Goal: Information Seeking & Learning: Check status

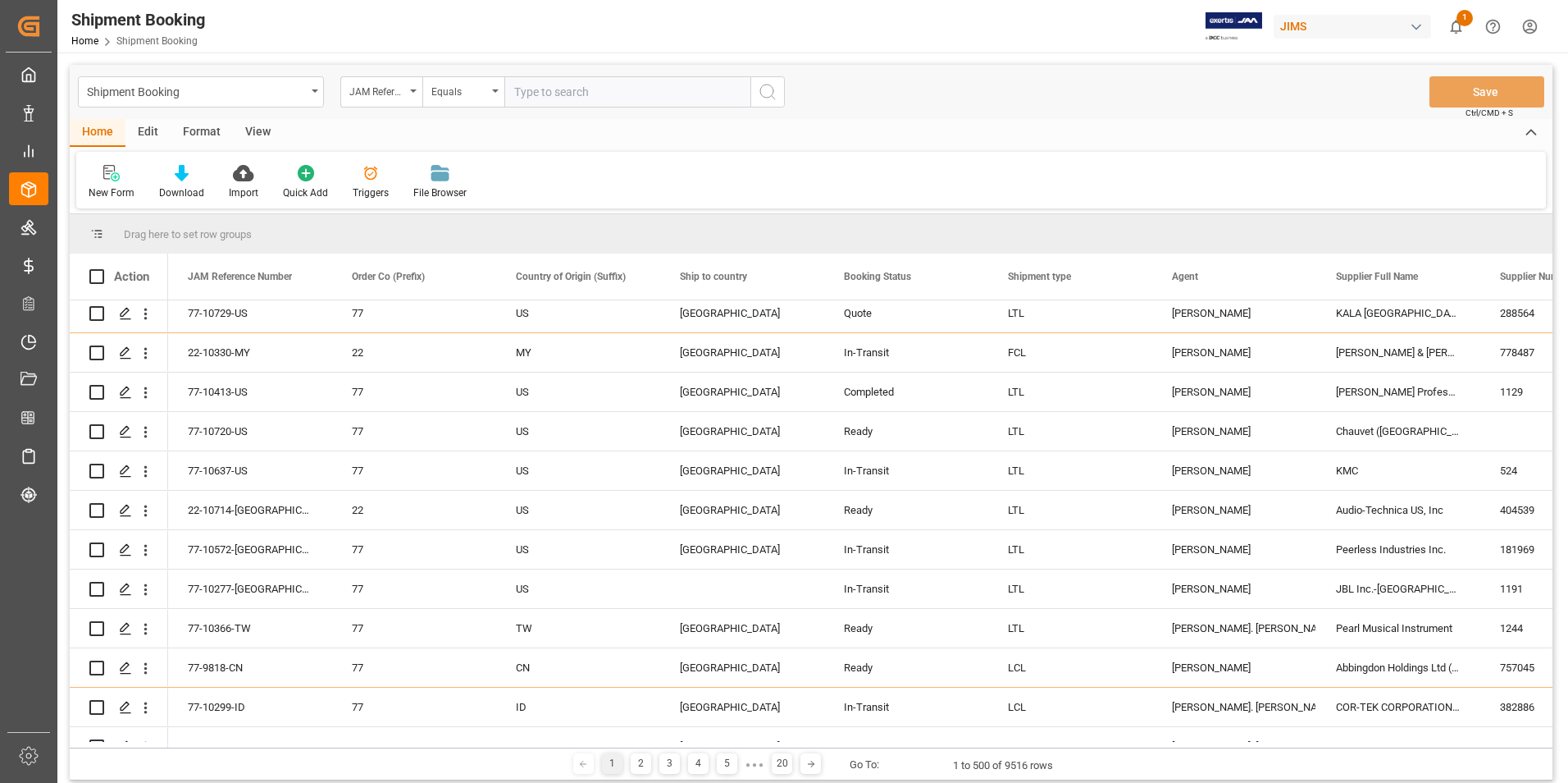
scroll to position [164, 0]
click at [574, 86] on input "text" at bounding box center [627, 92] width 246 height 31
click at [554, 89] on input "77-10" at bounding box center [627, 92] width 246 height 31
type input "7"
click at [604, 93] on input "text" at bounding box center [627, 92] width 246 height 31
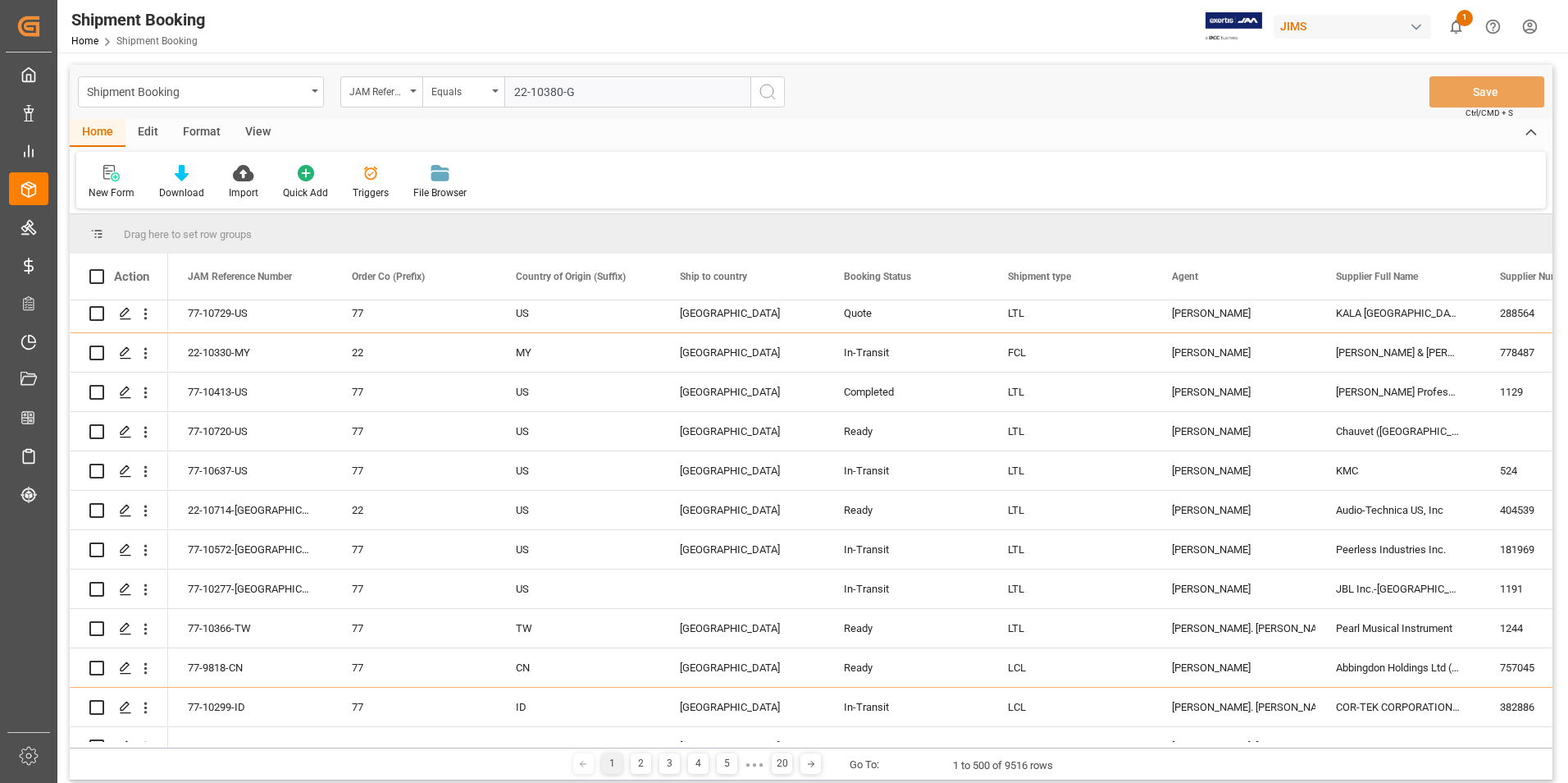
type input "22-10380-GB"
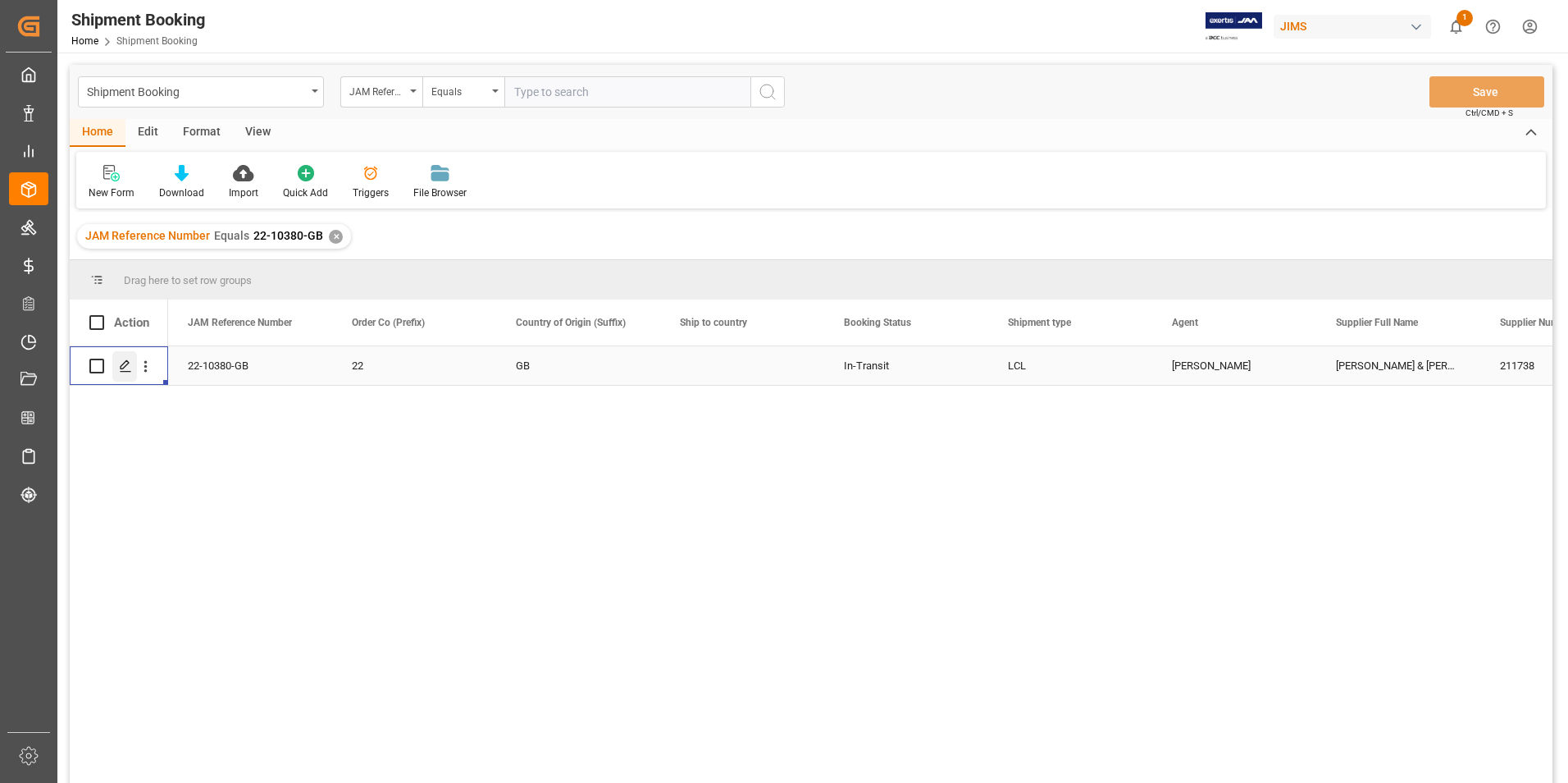
click at [127, 366] on polygon "Press SPACE to select this row." at bounding box center [124, 365] width 8 height 8
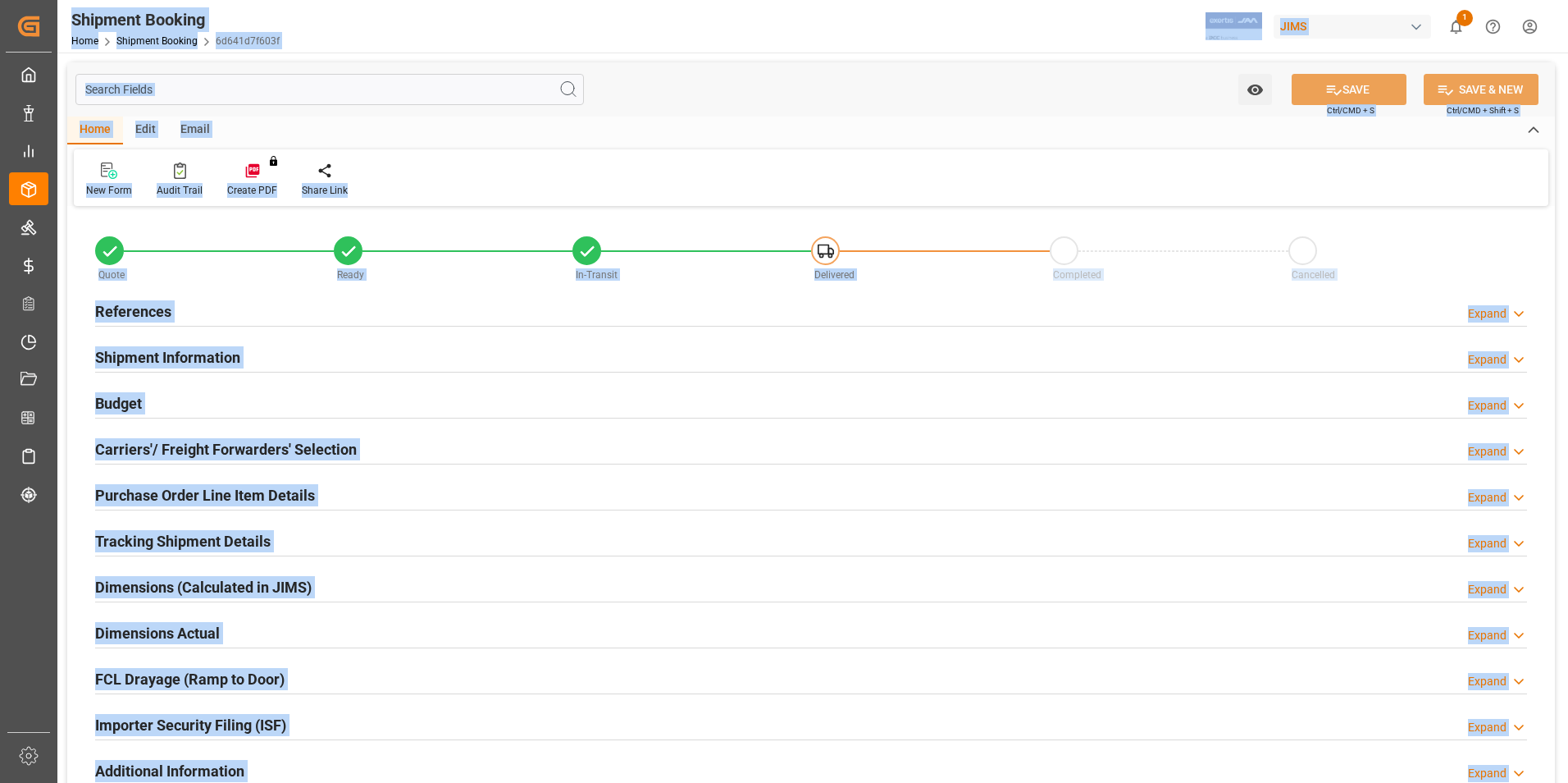
type input "3"
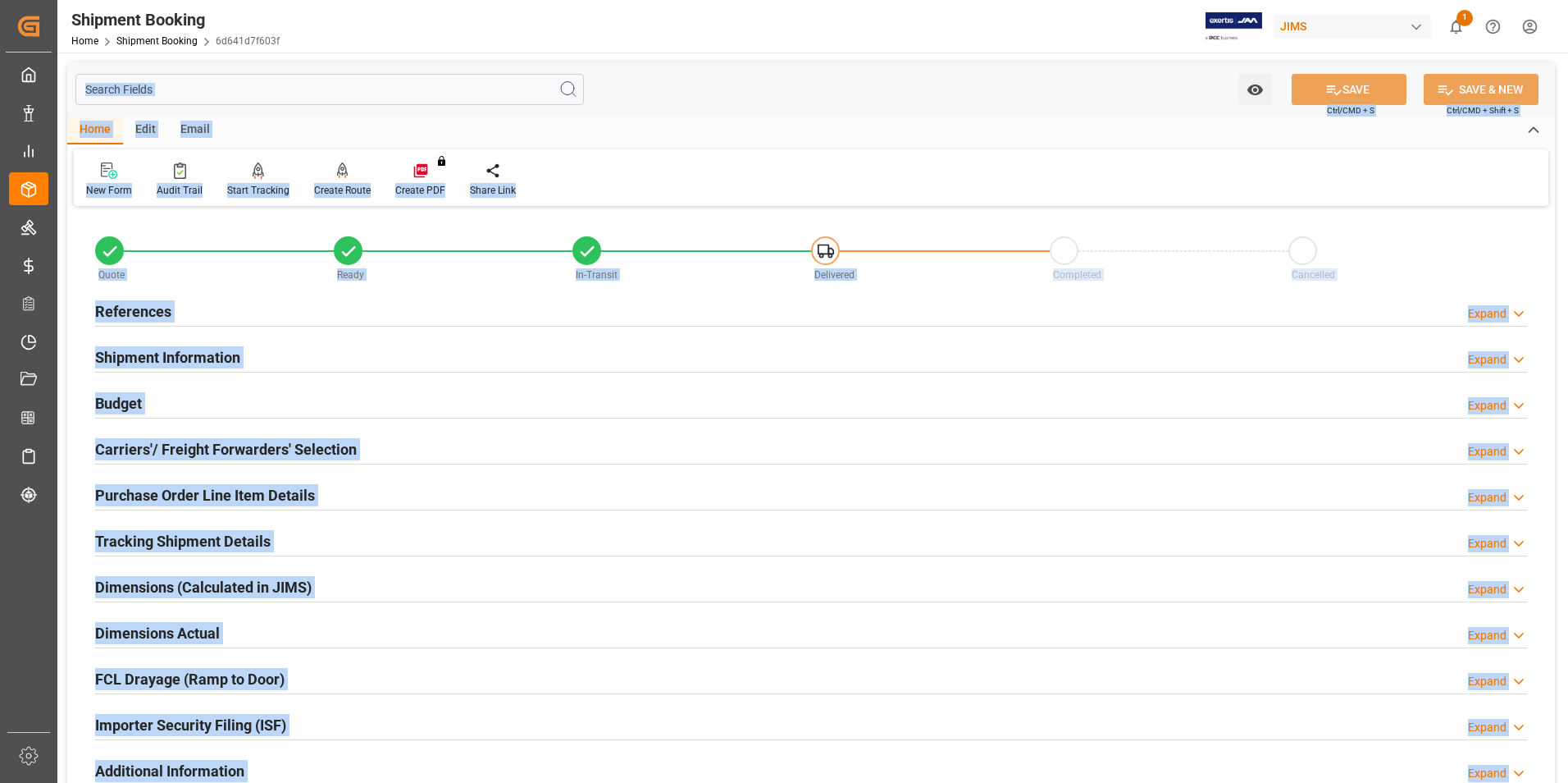
click at [476, 425] on div "Quote Ready In-Transit Delivered Completed Cancelled References Expand JAM Refe…" at bounding box center [811, 556] width 1488 height 691
click at [712, 90] on div "Watch Option SAVE Ctrl/CMD + S SAVE & NEW Ctrl/CMD + Shift + S" at bounding box center [811, 89] width 1488 height 55
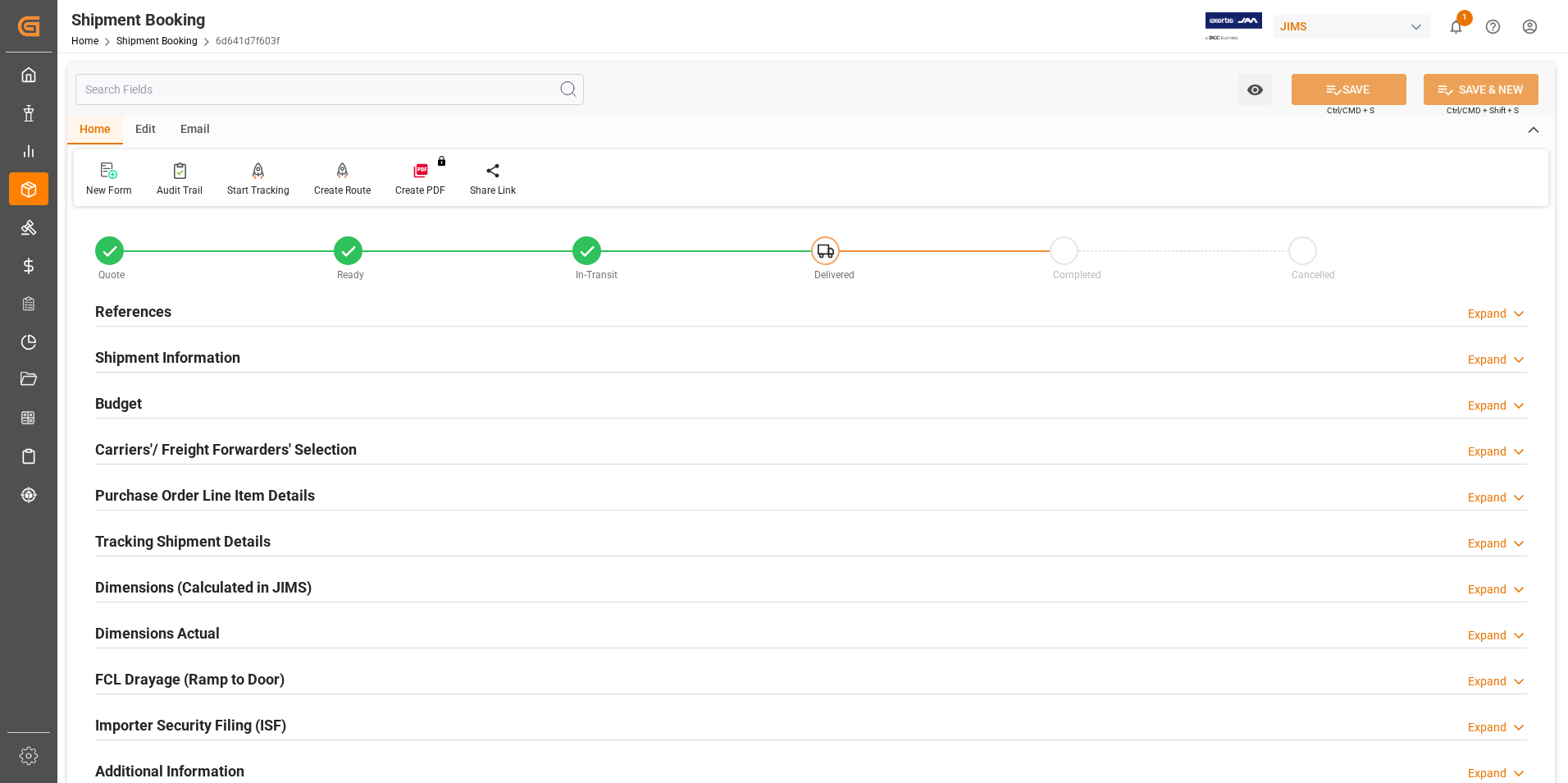
click at [714, 91] on div "Watch Option SAVE Ctrl/CMD + S SAVE & NEW Ctrl/CMD + Shift + S" at bounding box center [811, 89] width 1488 height 55
click at [179, 490] on h2 "Purchase Order Line Item Details" at bounding box center [205, 495] width 220 height 22
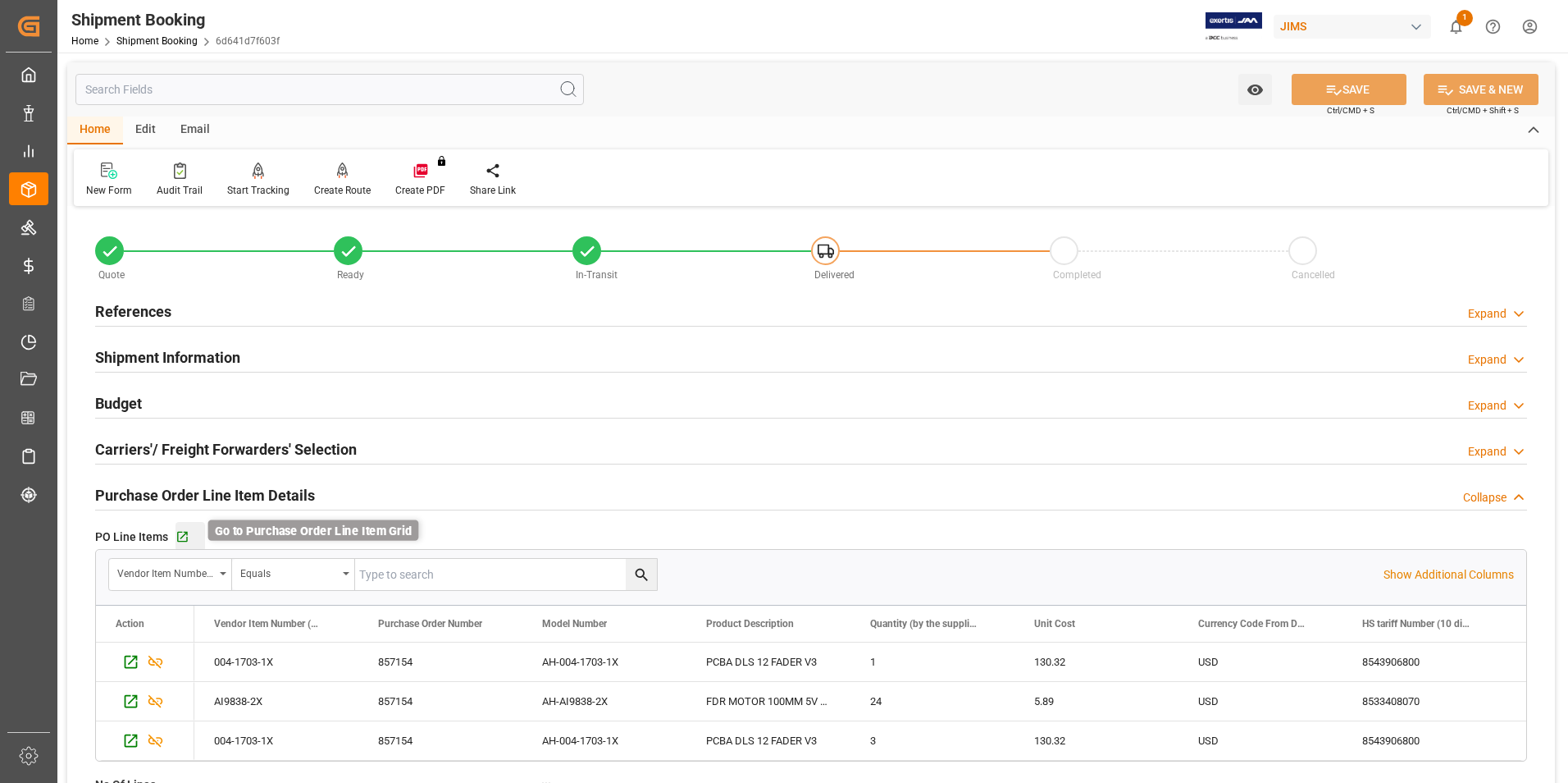
click at [183, 531] on icon "button" at bounding box center [182, 537] width 11 height 11
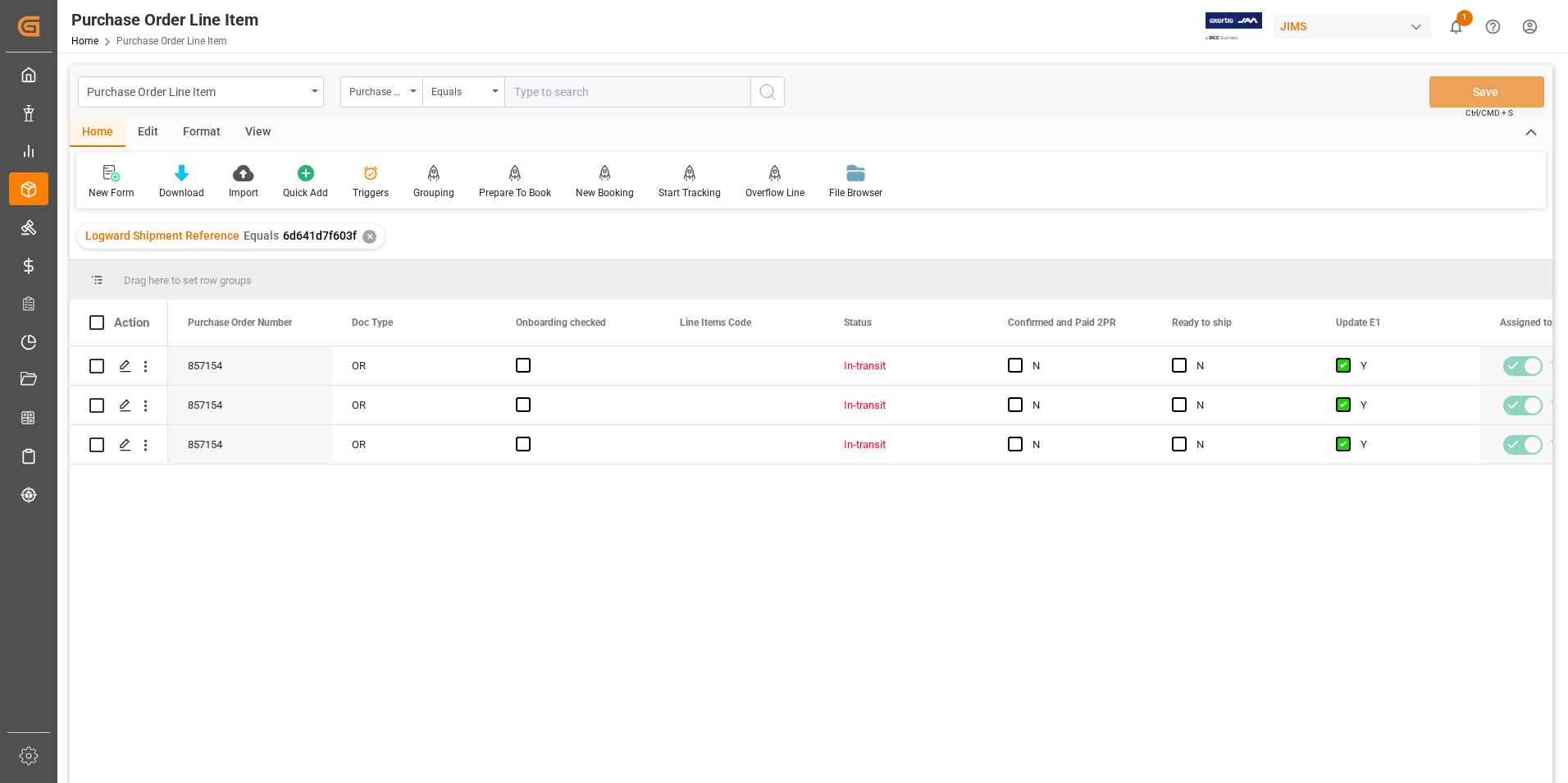
click at [258, 127] on div "View" at bounding box center [258, 133] width 50 height 28
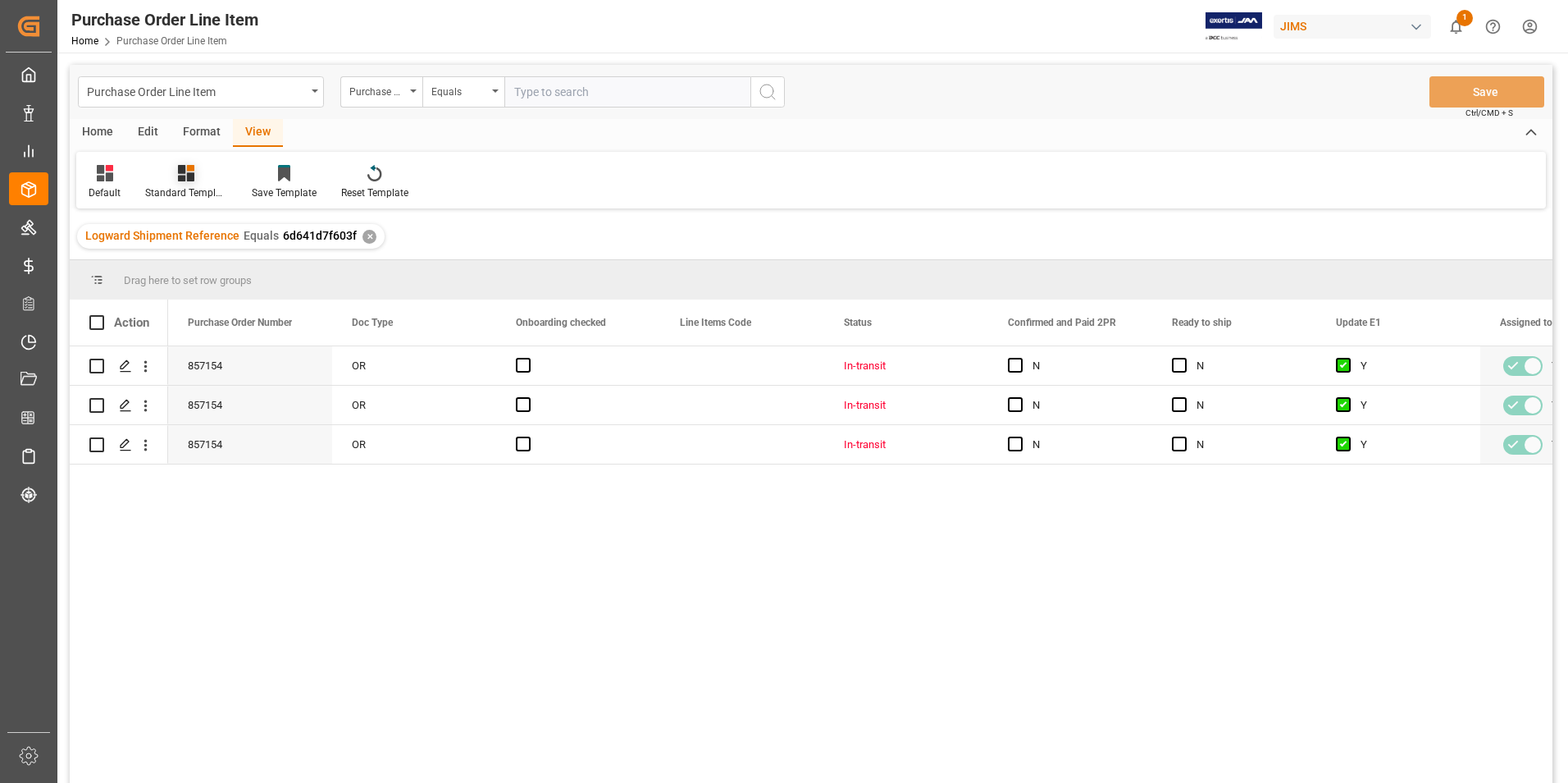
click at [201, 192] on div "Standard Templates" at bounding box center [186, 193] width 82 height 15
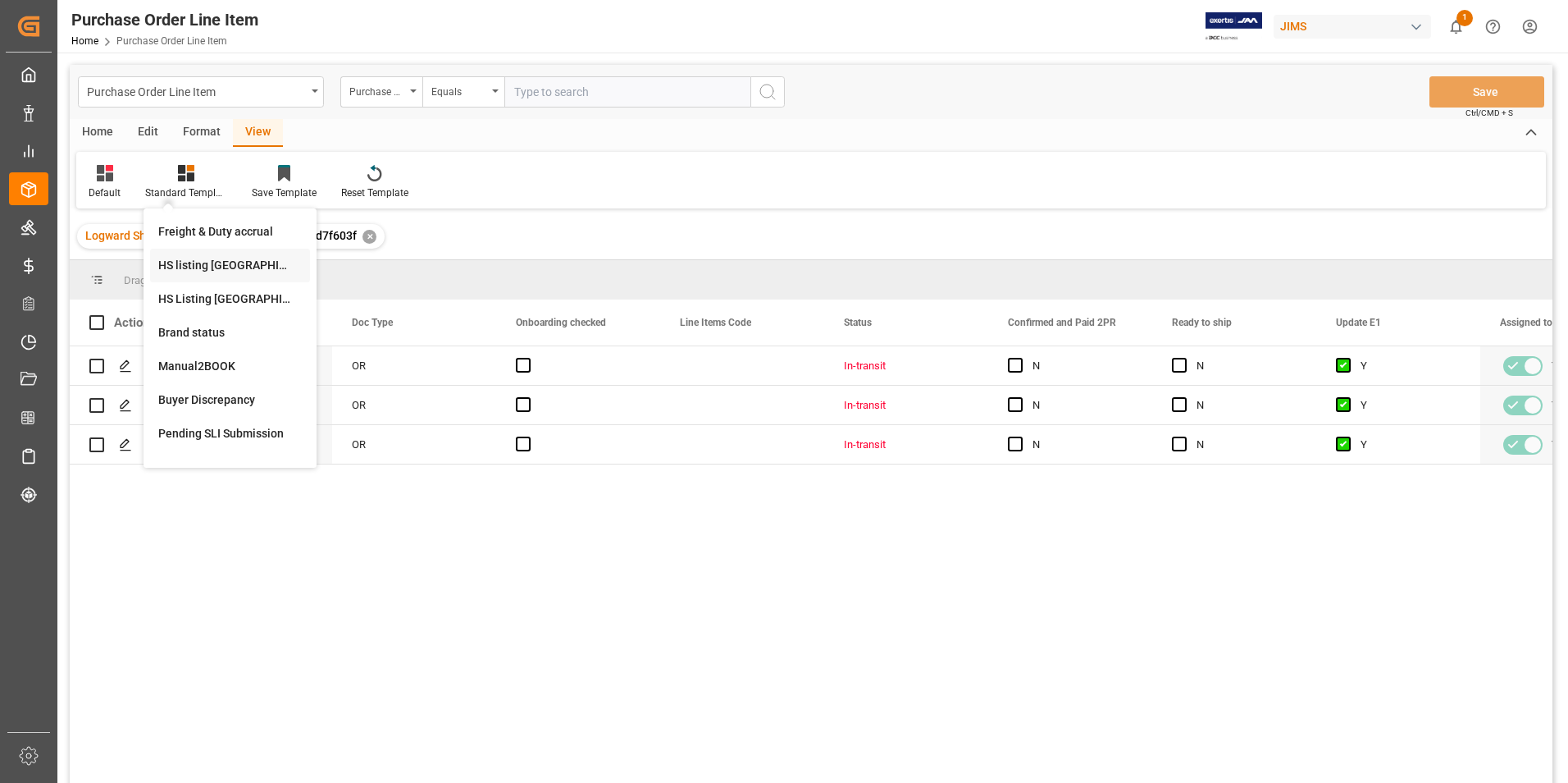
click at [225, 268] on div "HS listing USA" at bounding box center [229, 265] width 143 height 18
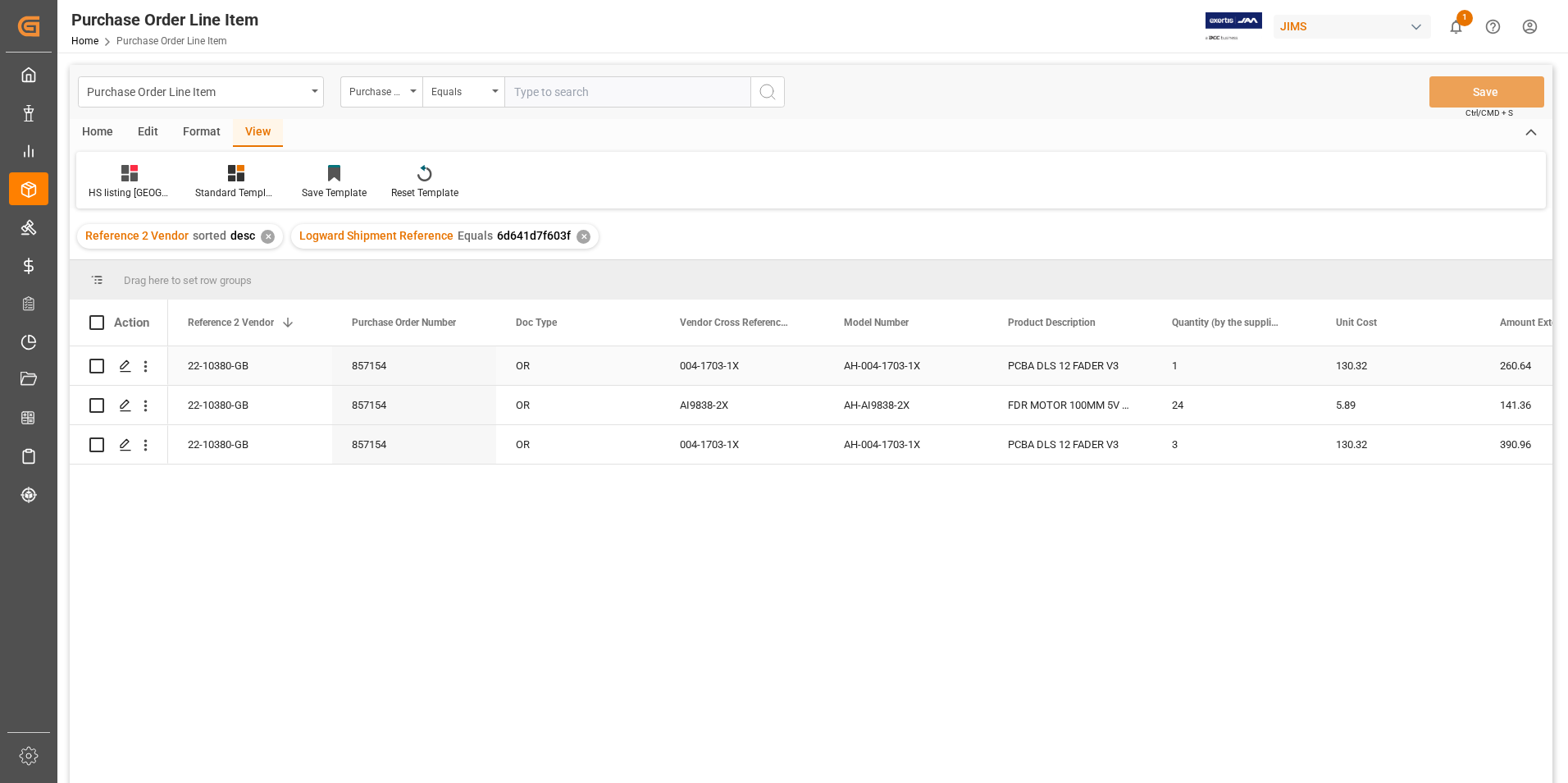
click at [216, 353] on div "22-10380-GB" at bounding box center [250, 366] width 164 height 39
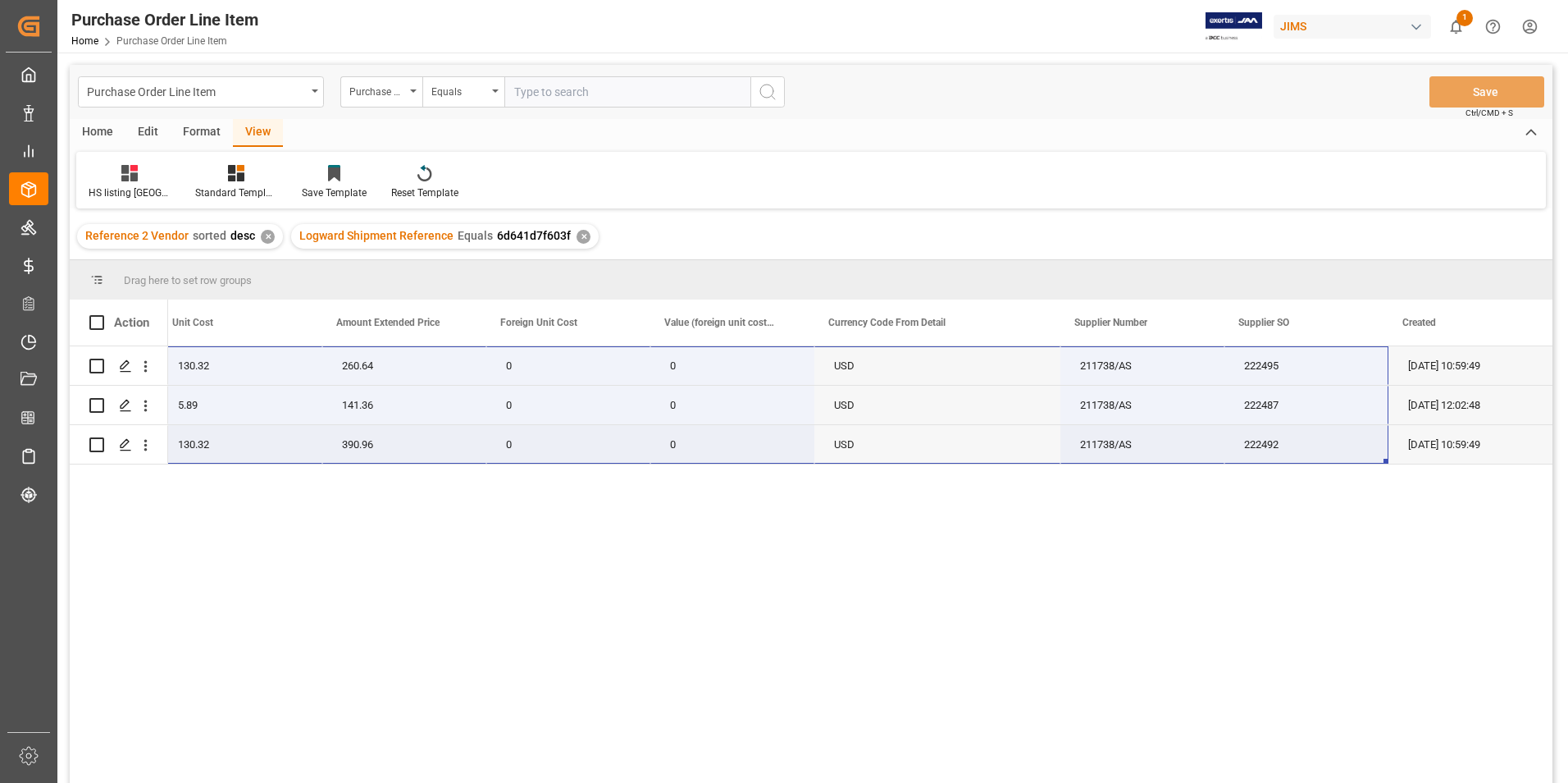
drag, startPoint x: 221, startPoint y: 361, endPoint x: 1327, endPoint y: 449, distance: 1109.5
click at [1327, 449] on div "22-10380-GB 1 130.32 260.64 0 0 USD 211738/AS 222495 11-07-2025 10:59:49 24 5.8…" at bounding box center [281, 405] width 2542 height 118
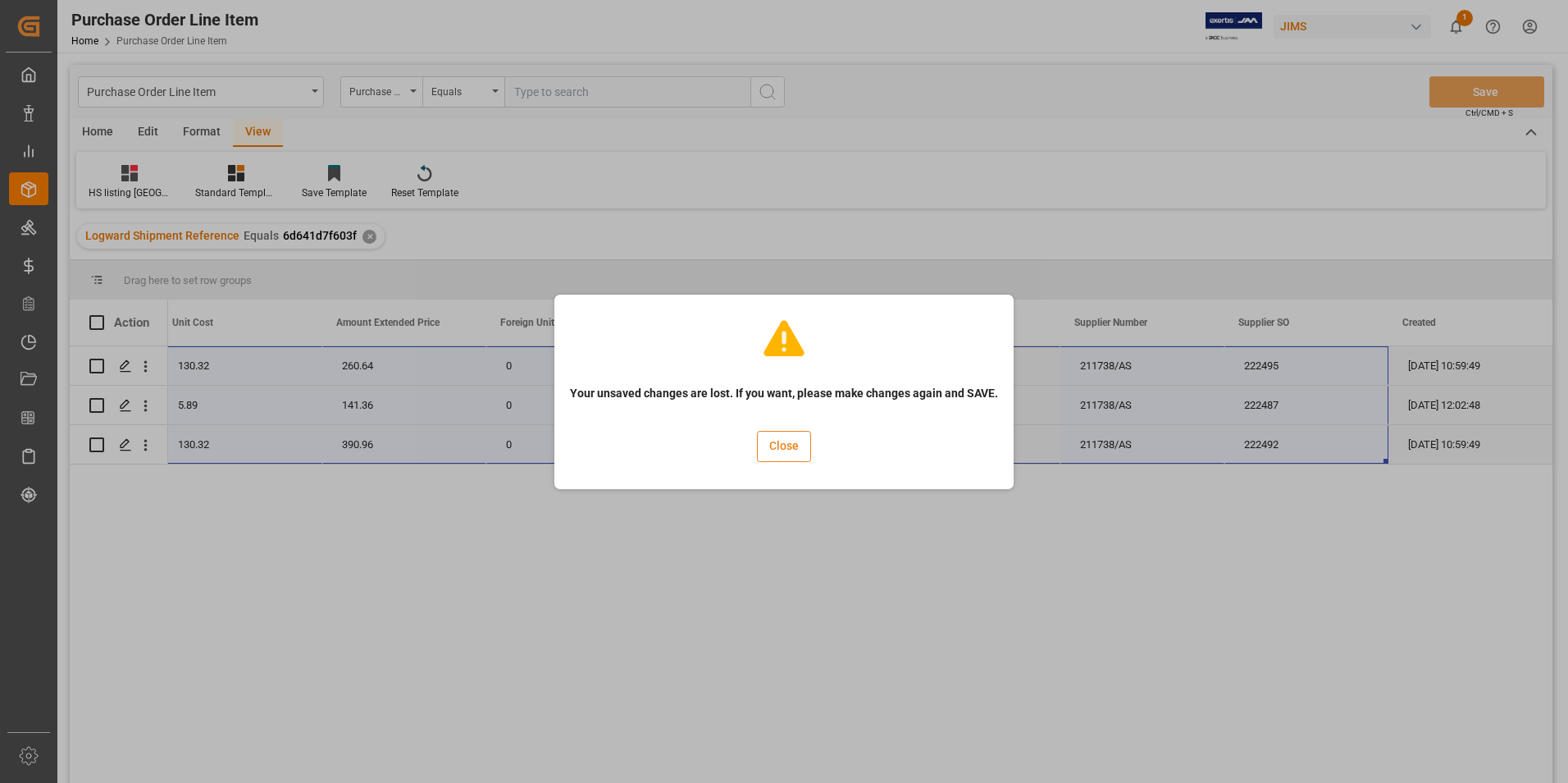
click at [776, 444] on button "Close" at bounding box center [784, 446] width 55 height 31
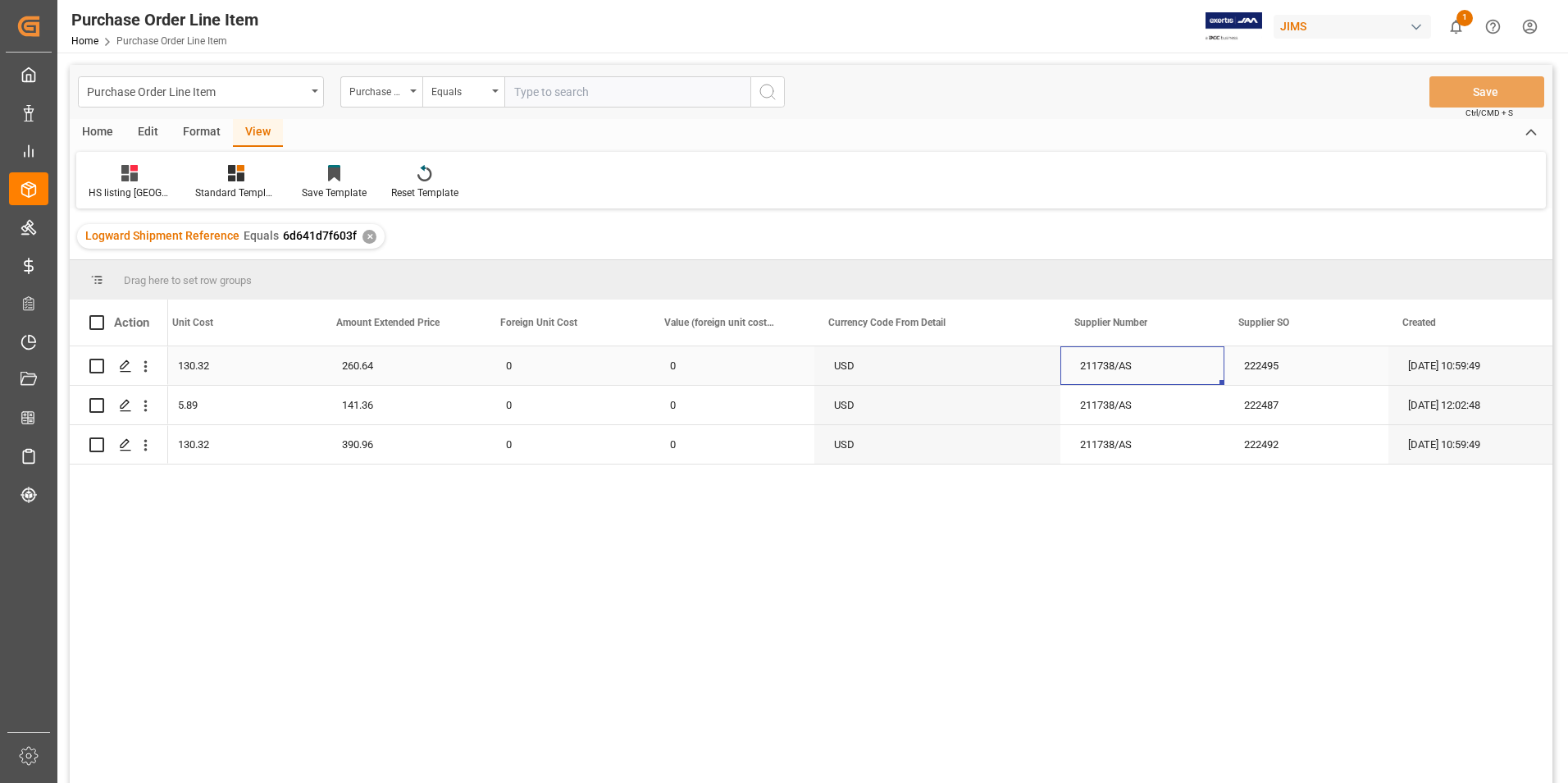
click at [1067, 363] on div "211738/AS" at bounding box center [1142, 366] width 164 height 39
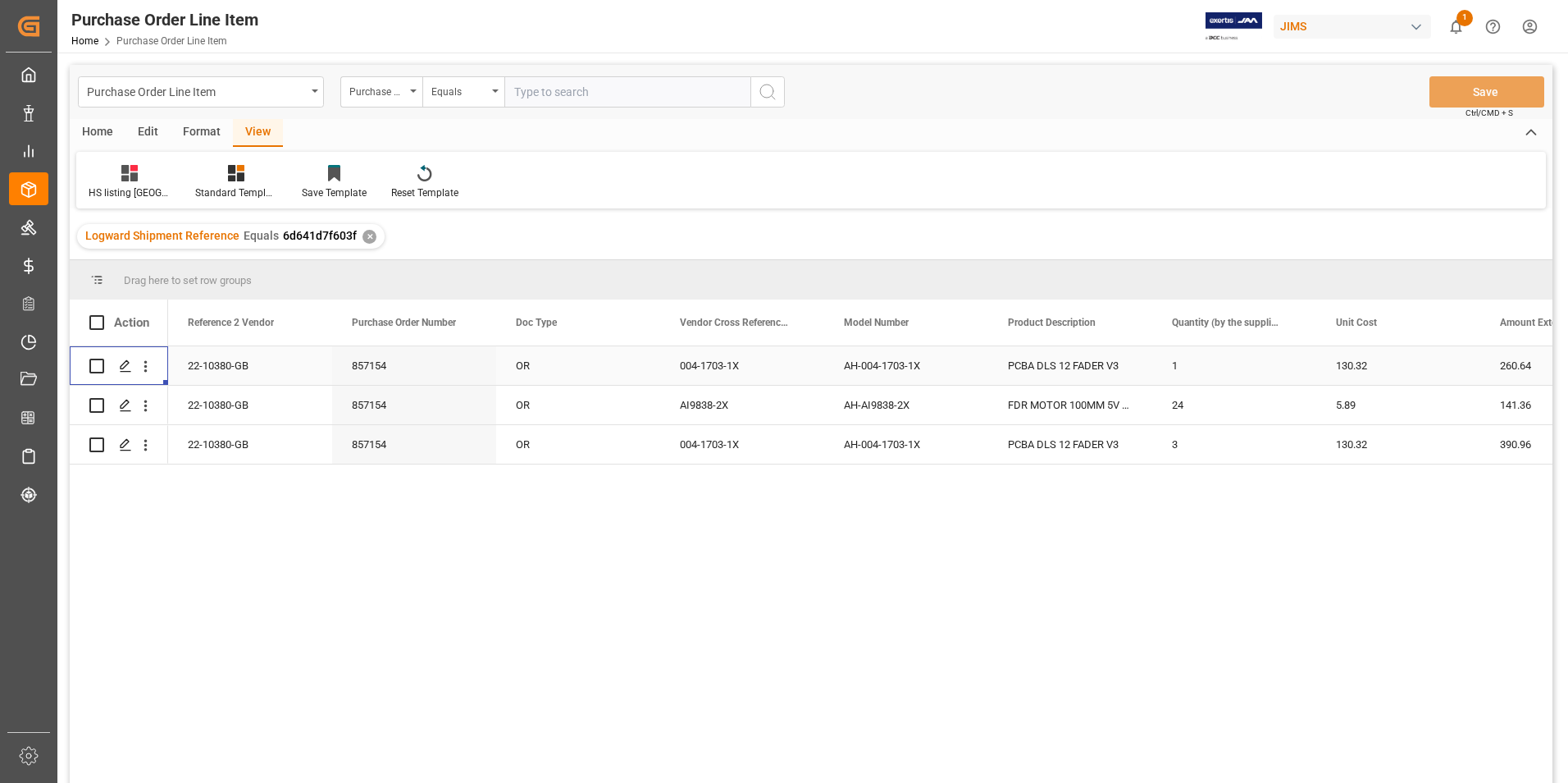
click at [228, 360] on div "22-10380-GB" at bounding box center [250, 366] width 164 height 39
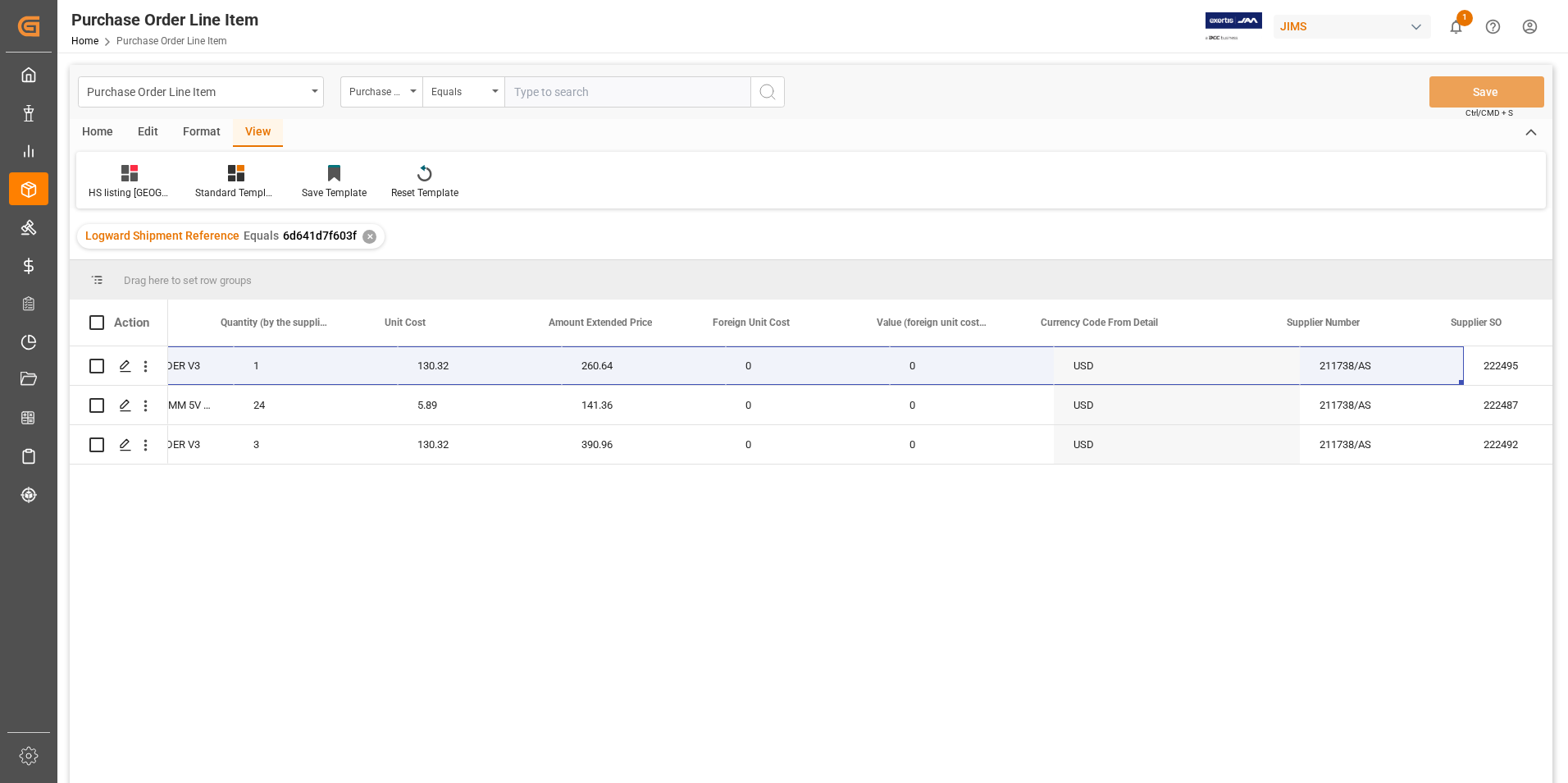
scroll to position [0, 951]
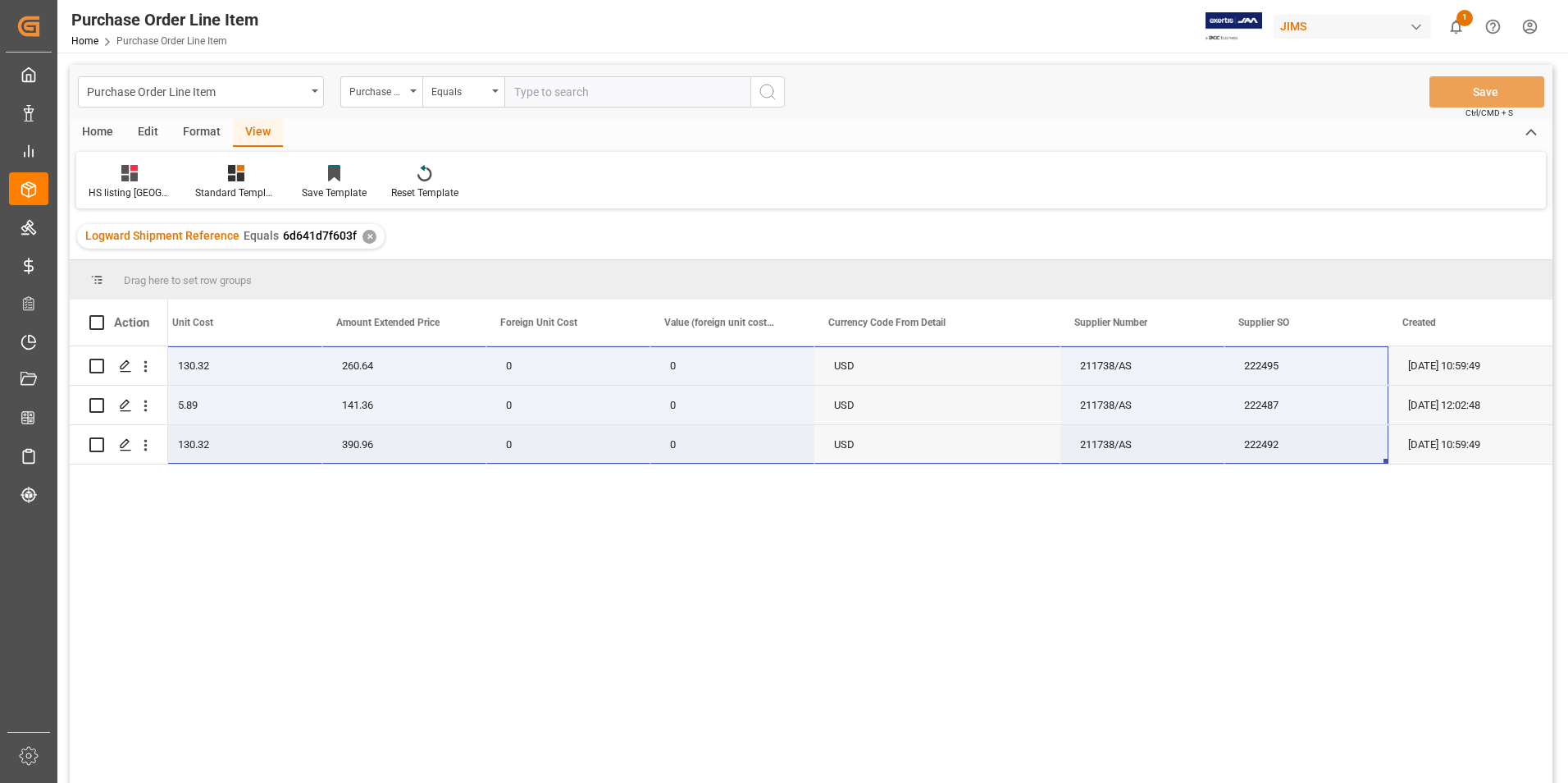
drag, startPoint x: 200, startPoint y: 353, endPoint x: 1354, endPoint y: 437, distance: 1157.1
click at [1354, 437] on div "1 130.32 260.64 0 22-10380-GB 0 USD 211738/AS 222495 11-07-2025 10:59:49 24 5.8…" at bounding box center [281, 405] width 2542 height 118
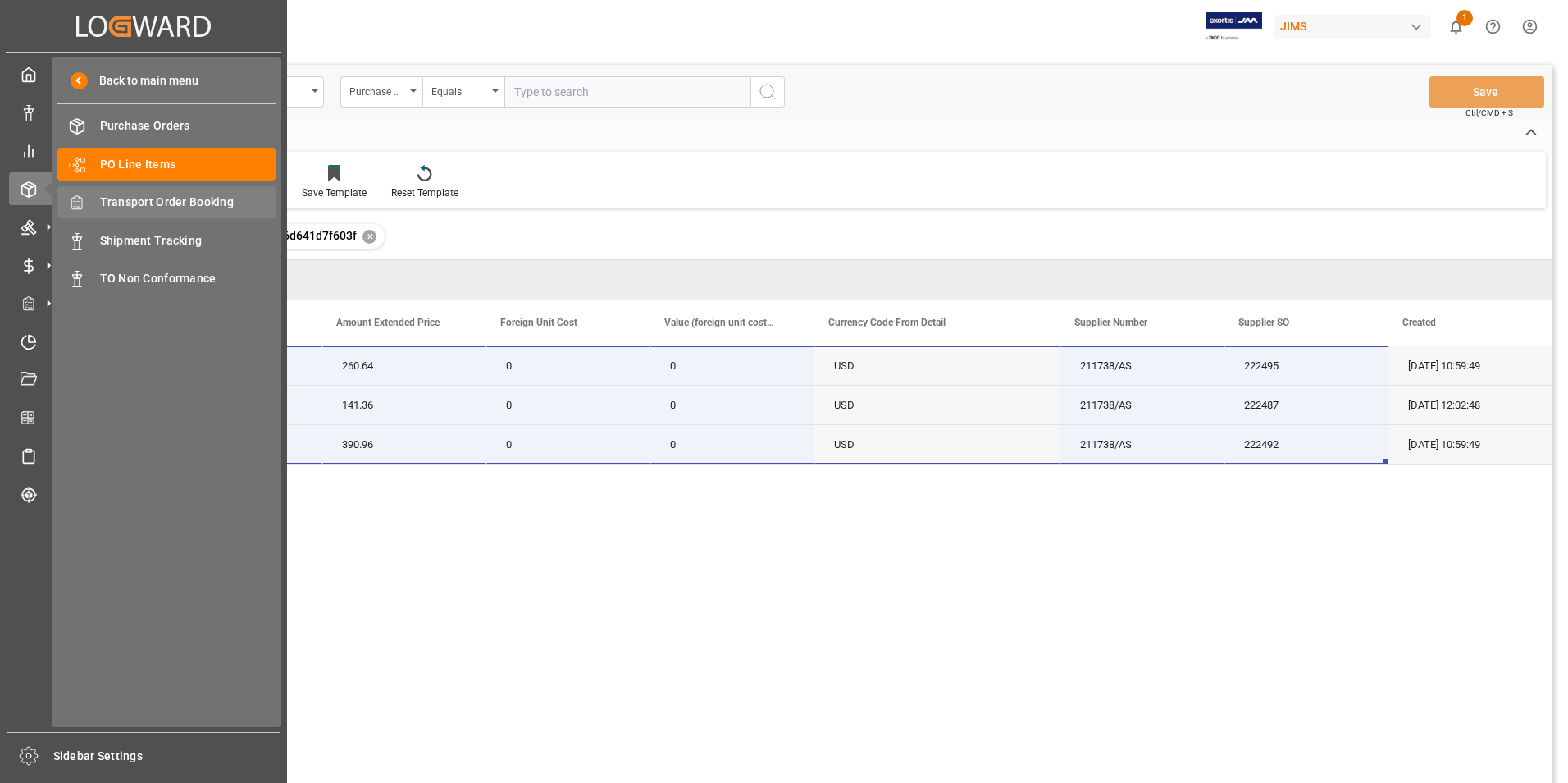
click at [166, 200] on span "Transport Order Booking" at bounding box center [188, 202] width 177 height 18
